Goal: Task Accomplishment & Management: Complete application form

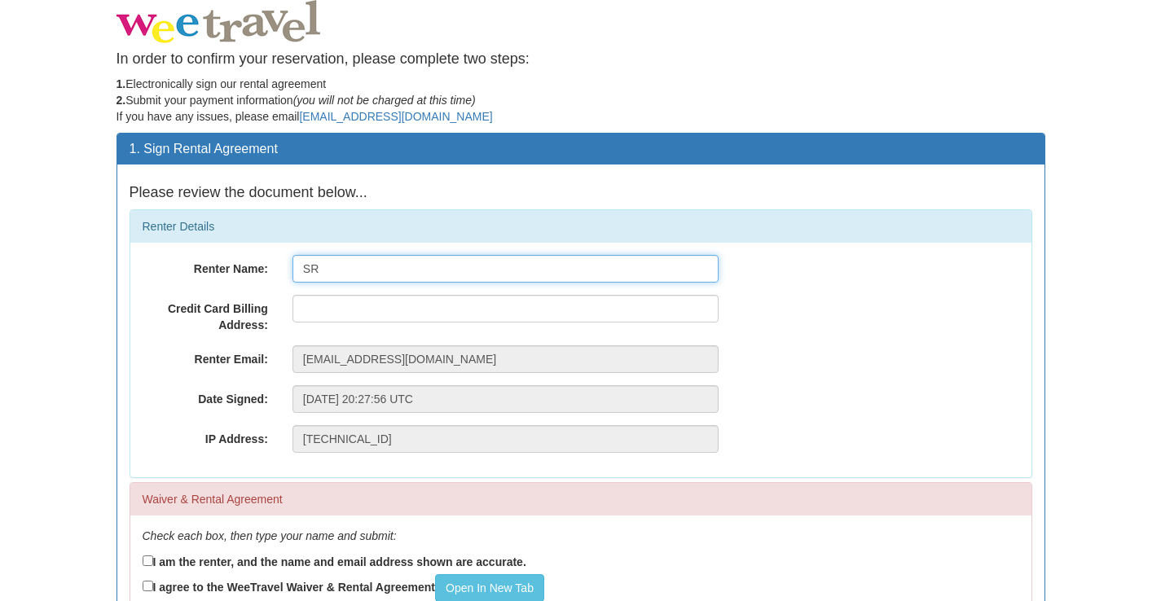
click at [335, 273] on input "SR" at bounding box center [506, 269] width 426 height 28
type input "[PERSON_NAME] Reader"
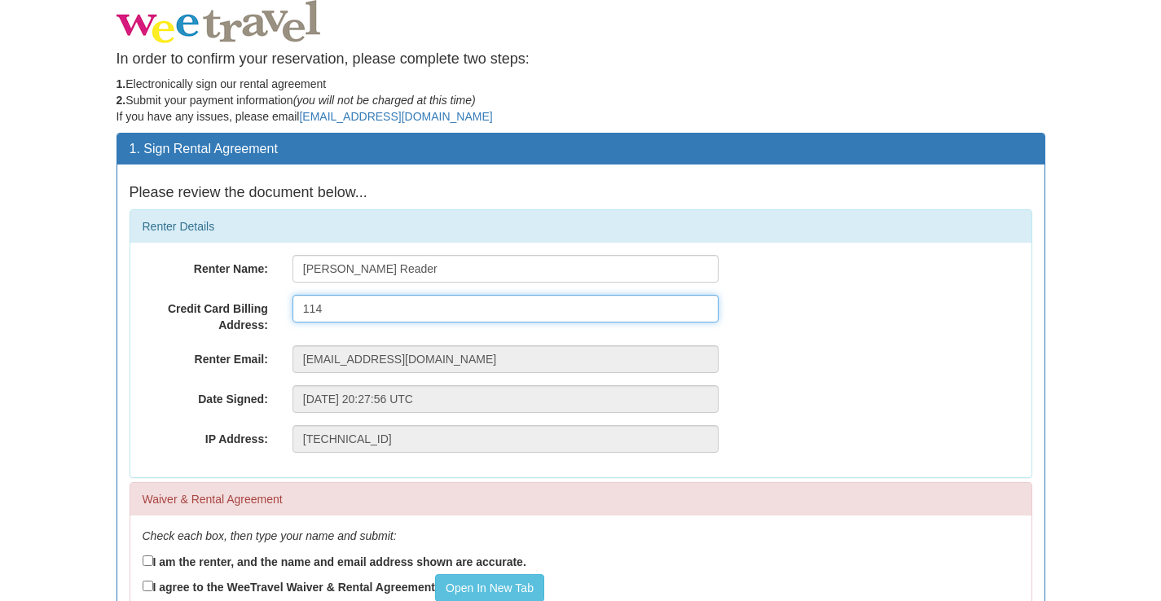
type input "[STREET_ADDRESS][PERSON_NAME]"
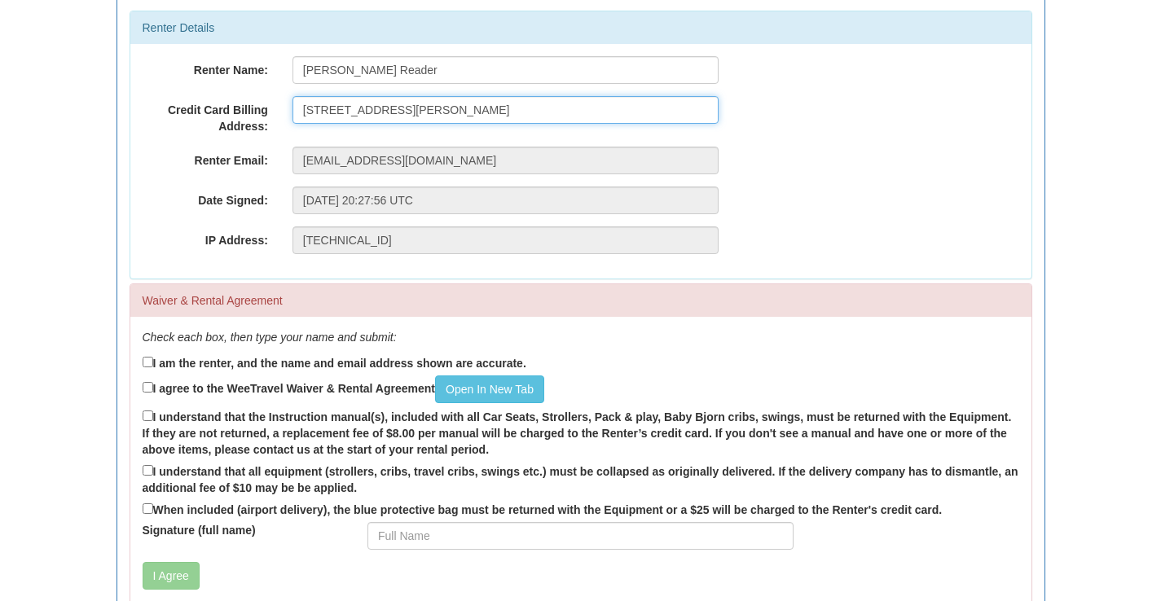
scroll to position [204, 0]
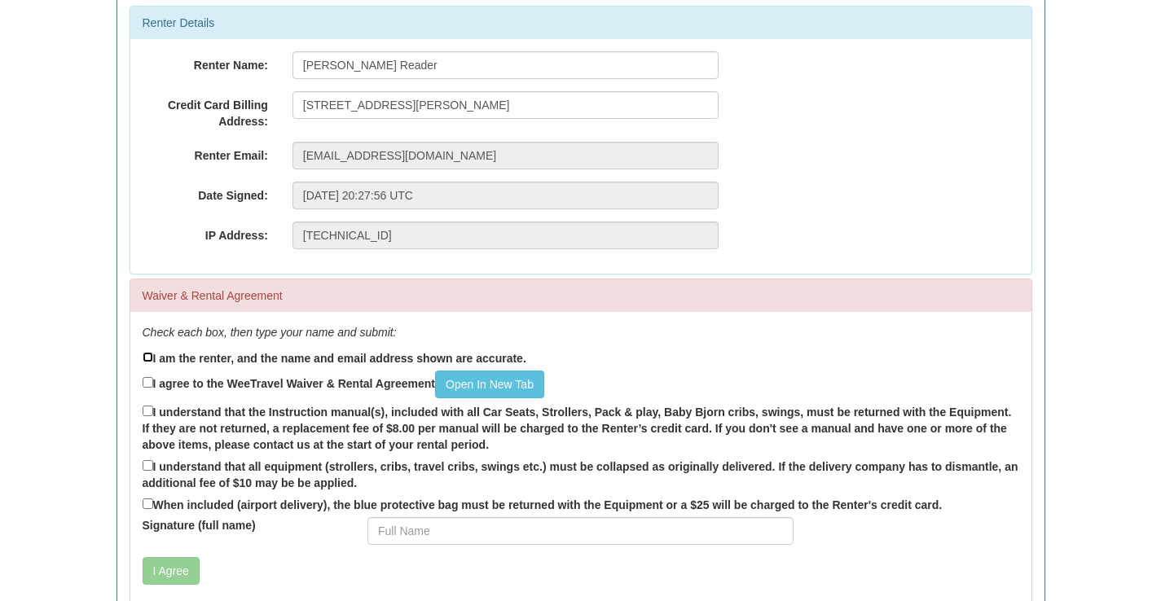
click at [146, 356] on input "I am the renter, and the name and email address shown are accurate." at bounding box center [148, 357] width 11 height 11
checkbox input "true"
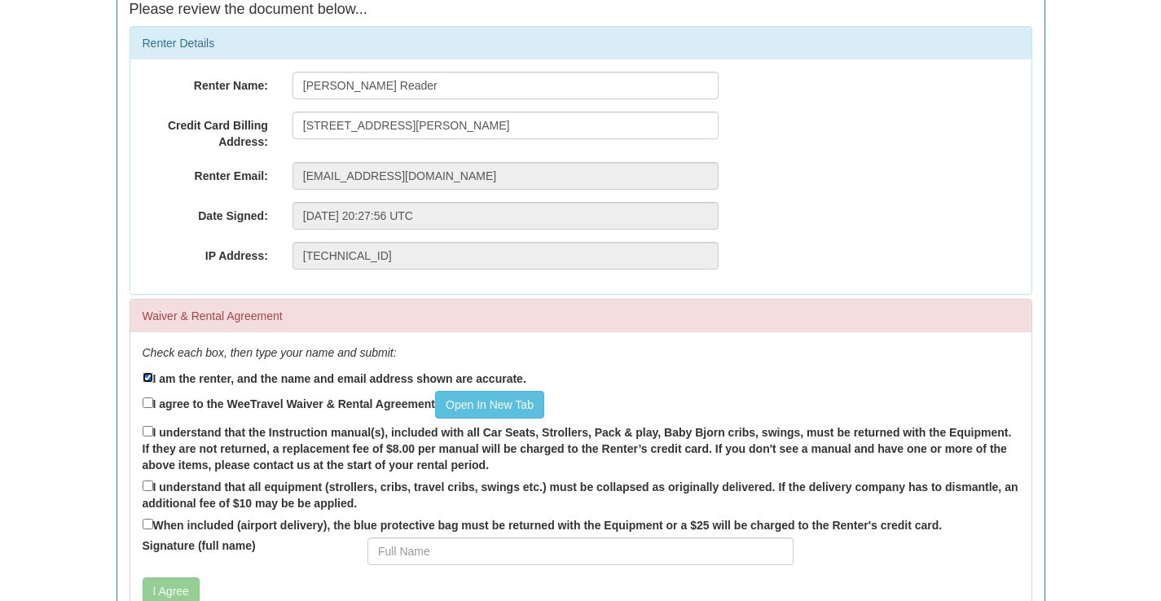
scroll to position [258, 0]
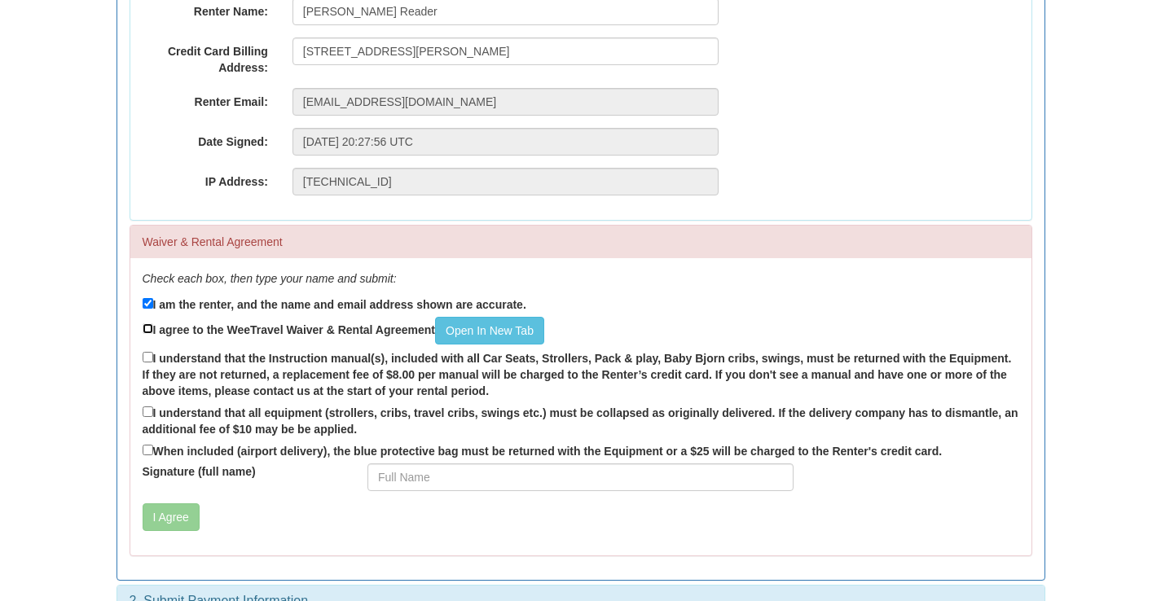
click at [148, 328] on input "I agree to the WeeTravel Waiver & Rental Agreement Open In [GEOGRAPHIC_DATA]" at bounding box center [148, 329] width 11 height 11
checkbox input "true"
click at [143, 365] on label "I understand that the Instruction manual(s), included with all Car Seats, Strol…" at bounding box center [581, 374] width 877 height 51
click at [143, 363] on input "I understand that the Instruction manual(s), included with all Car Seats, Strol…" at bounding box center [148, 357] width 11 height 11
checkbox input "true"
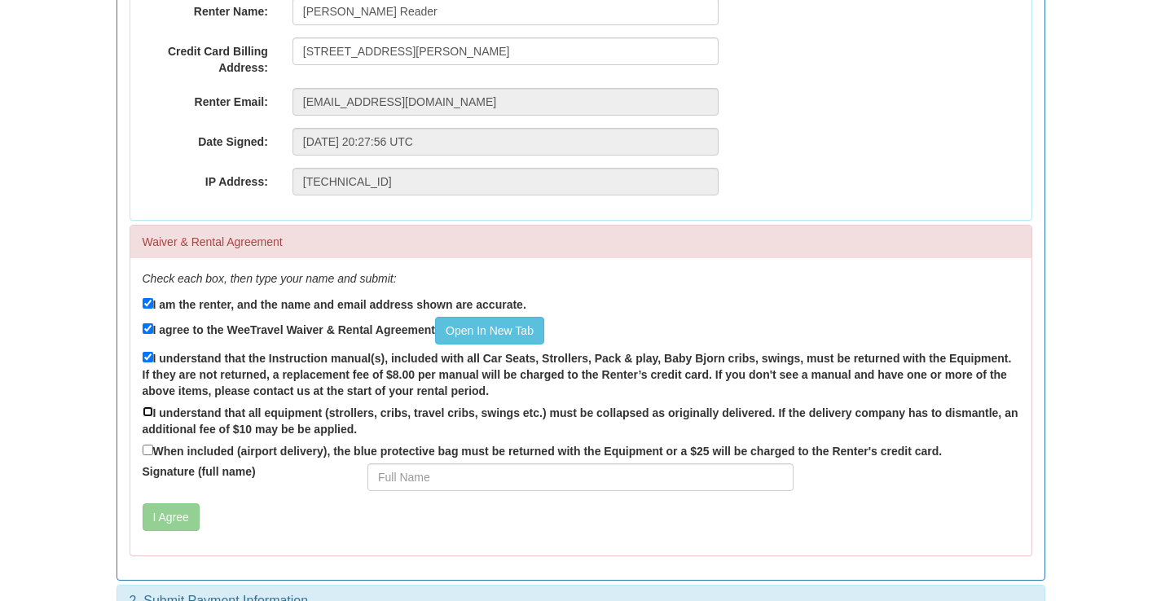
click at [147, 416] on input "I understand that all equipment (strollers, cribs, travel cribs, swings etc.) m…" at bounding box center [148, 412] width 11 height 11
checkbox input "true"
click at [141, 445] on div "Check each box, then type your name and submit: I am the renter, and the name a…" at bounding box center [580, 406] width 901 height 297
click at [509, 329] on link "Open In New Tab" at bounding box center [489, 331] width 109 height 28
click at [171, 448] on label "When included (airport delivery), the blue protective bag must be returned with…" at bounding box center [543, 451] width 800 height 18
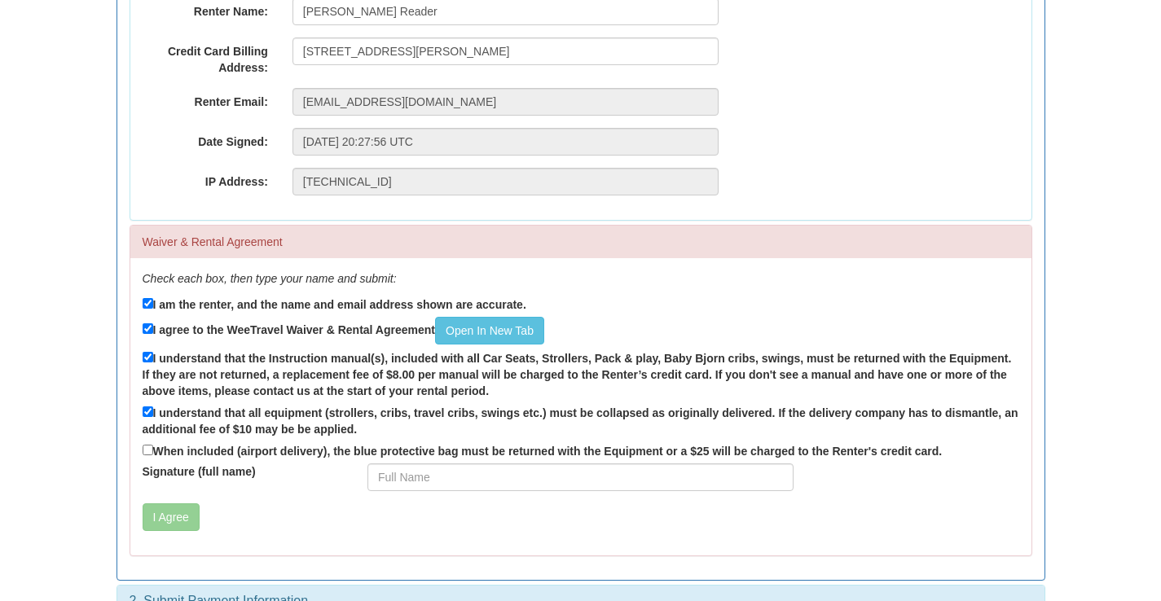
click at [153, 448] on input "When included (airport delivery), the blue protective bag must be returned with…" at bounding box center [148, 450] width 11 height 11
checkbox input "true"
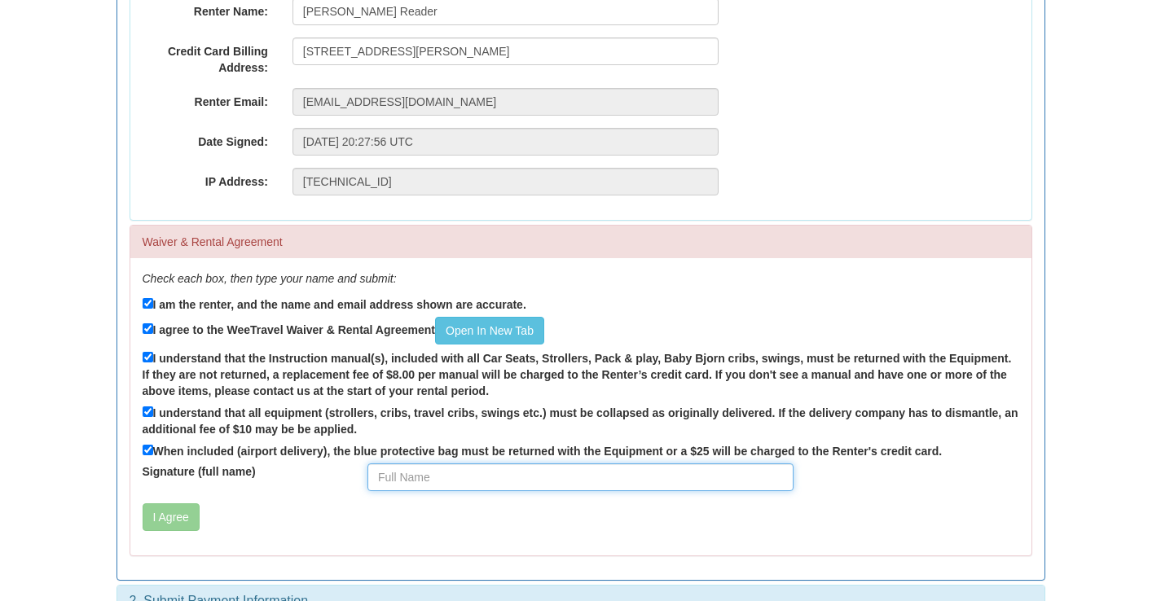
click at [452, 469] on input "Signature (full name)" at bounding box center [581, 478] width 426 height 28
type input "[PERSON_NAME] Reader"
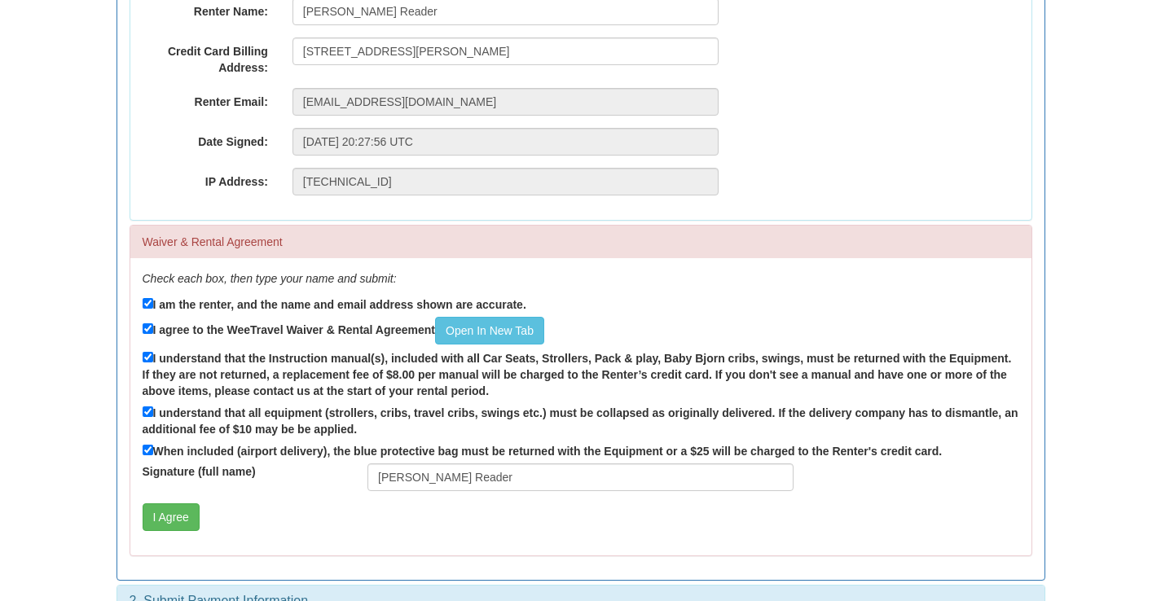
click at [331, 501] on div "Check each box, then type your name and submit: I am the renter, and the name a…" at bounding box center [580, 406] width 901 height 297
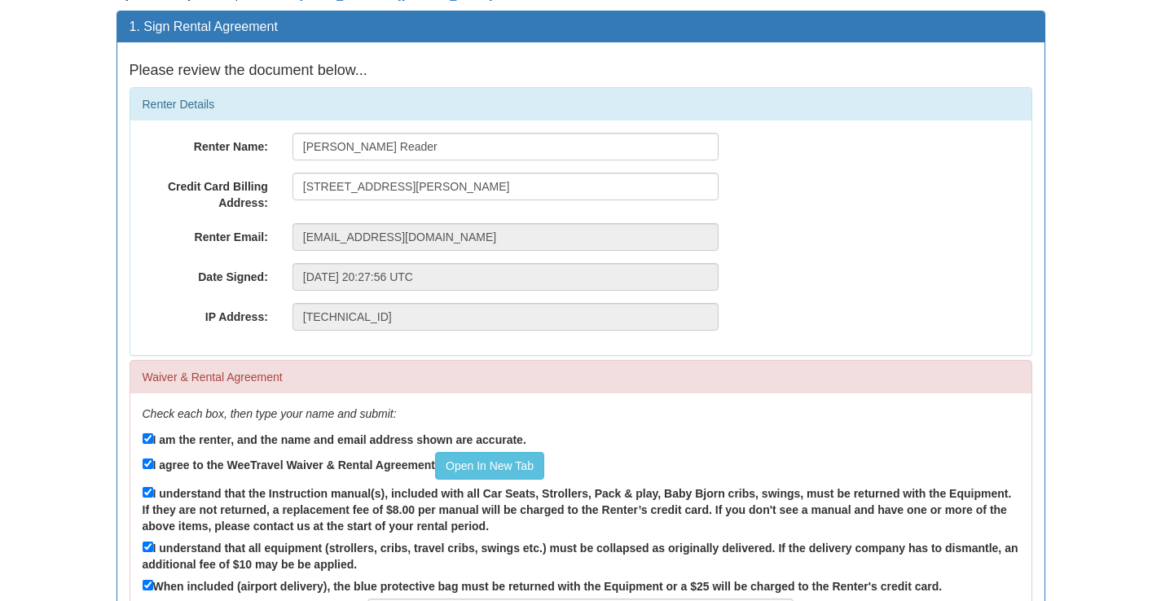
scroll to position [93, 0]
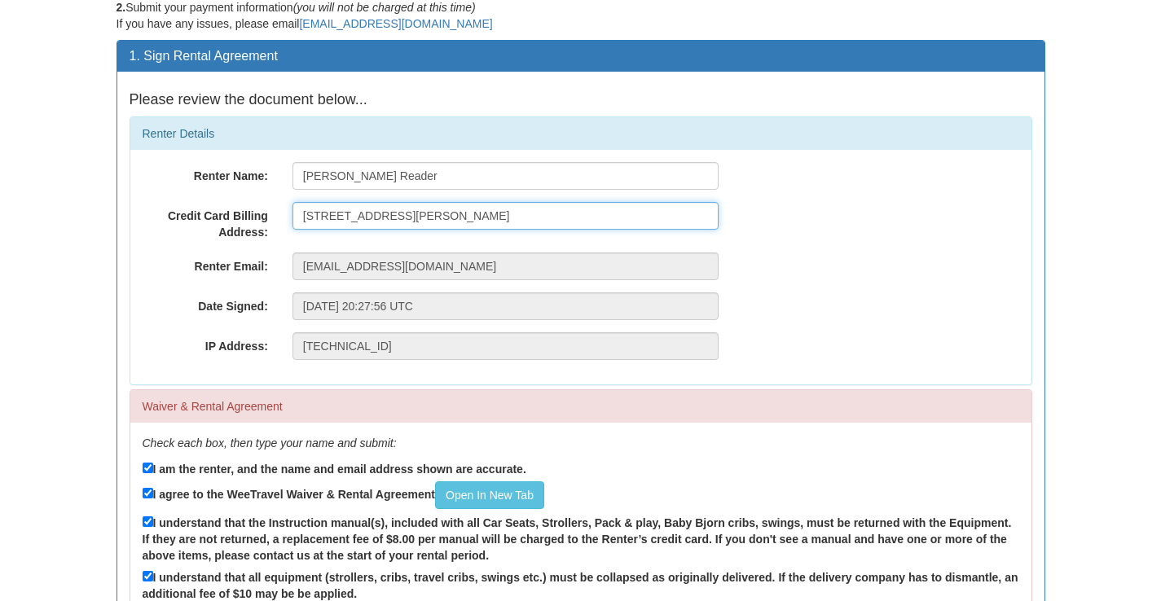
click at [461, 215] on input "[STREET_ADDRESS][PERSON_NAME]" at bounding box center [506, 216] width 426 height 28
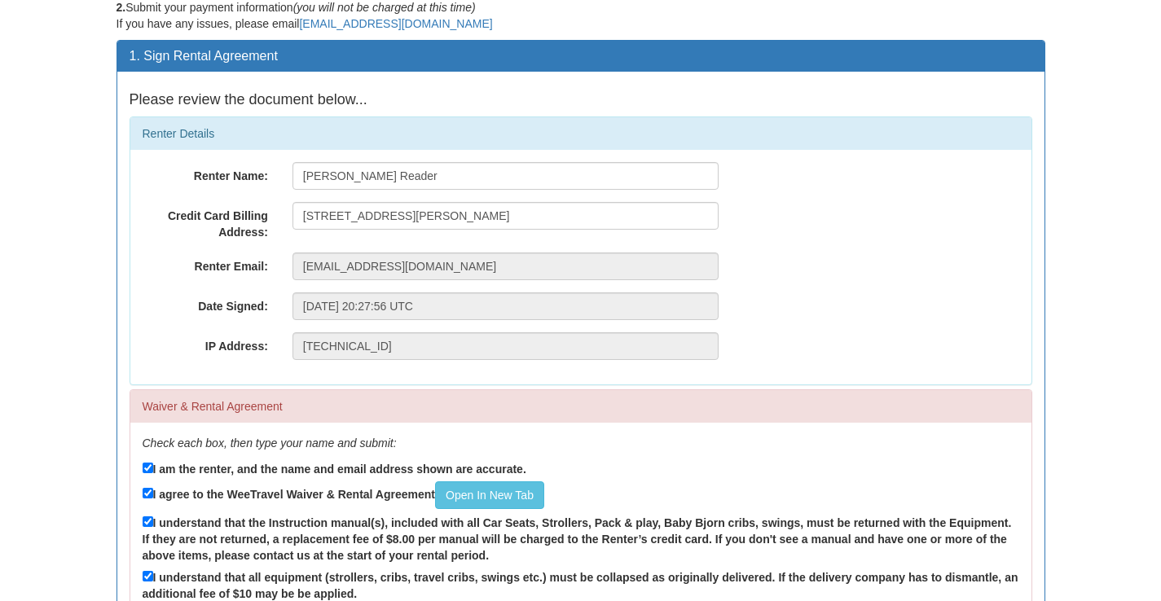
click at [387, 381] on div "Renter Name: [PERSON_NAME] Reader Credit Card Billing Address: [STREET_ADDRESS]…" at bounding box center [580, 267] width 901 height 235
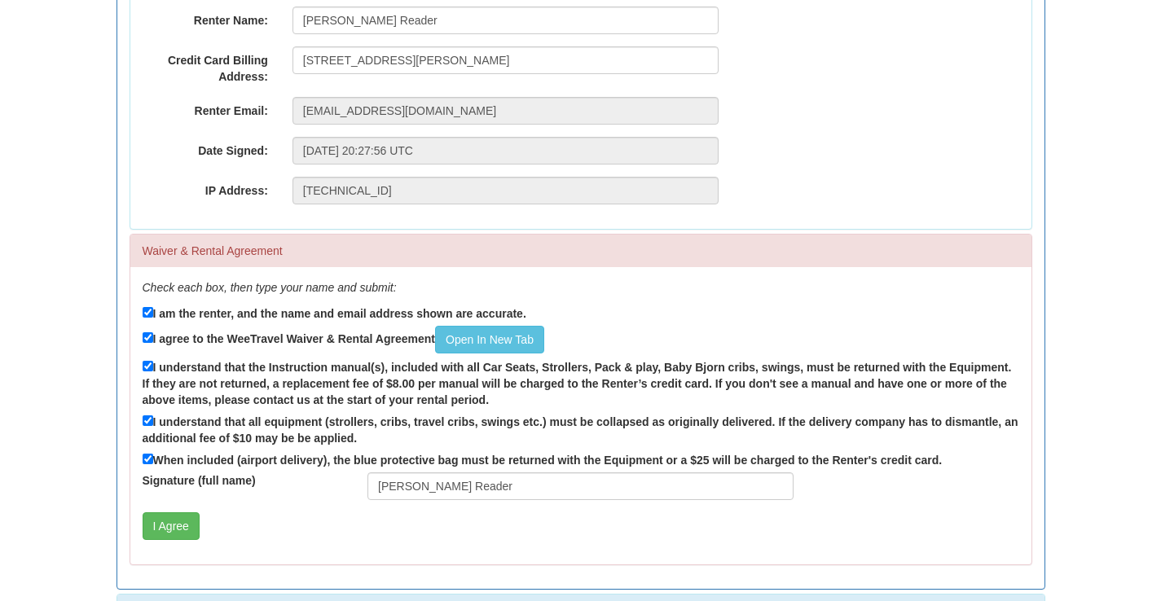
scroll to position [290, 0]
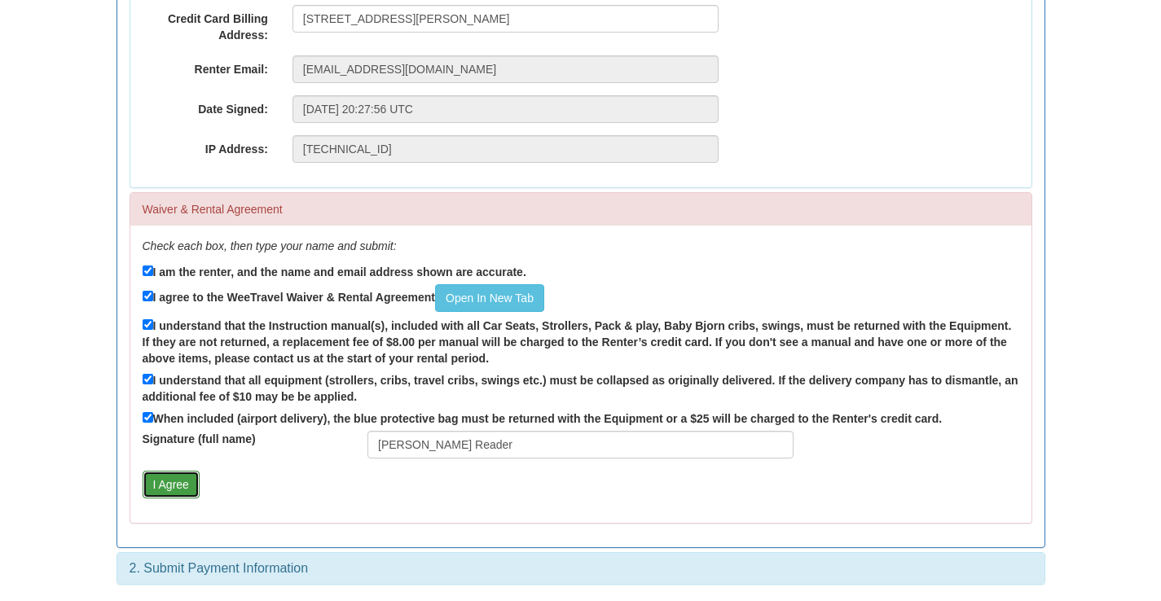
click at [183, 481] on button "I Agree" at bounding box center [171, 485] width 57 height 28
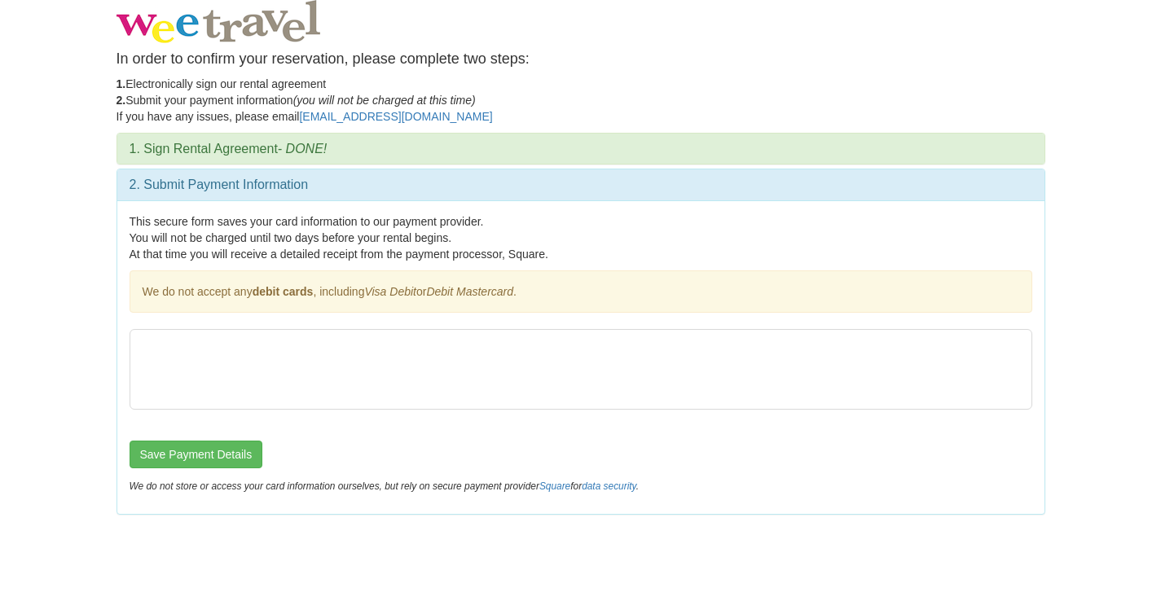
scroll to position [0, 0]
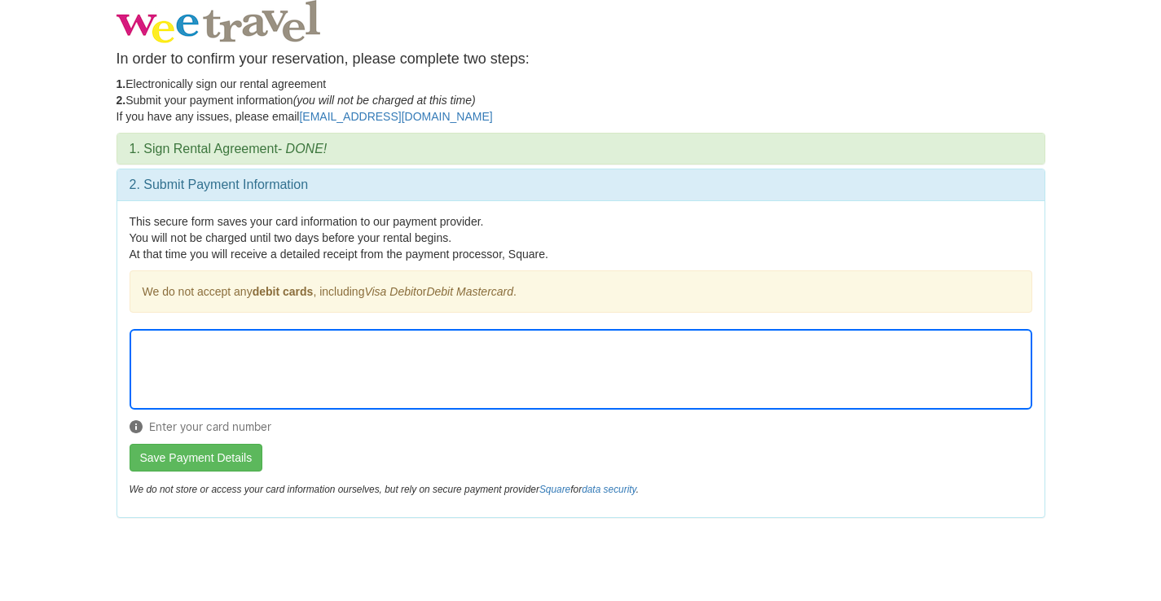
click at [90, 328] on body "In order to confirm your reservation, please complete two steps: 1. Electronica…" at bounding box center [580, 300] width 1161 height 601
